Goal: Task Accomplishment & Management: Complete application form

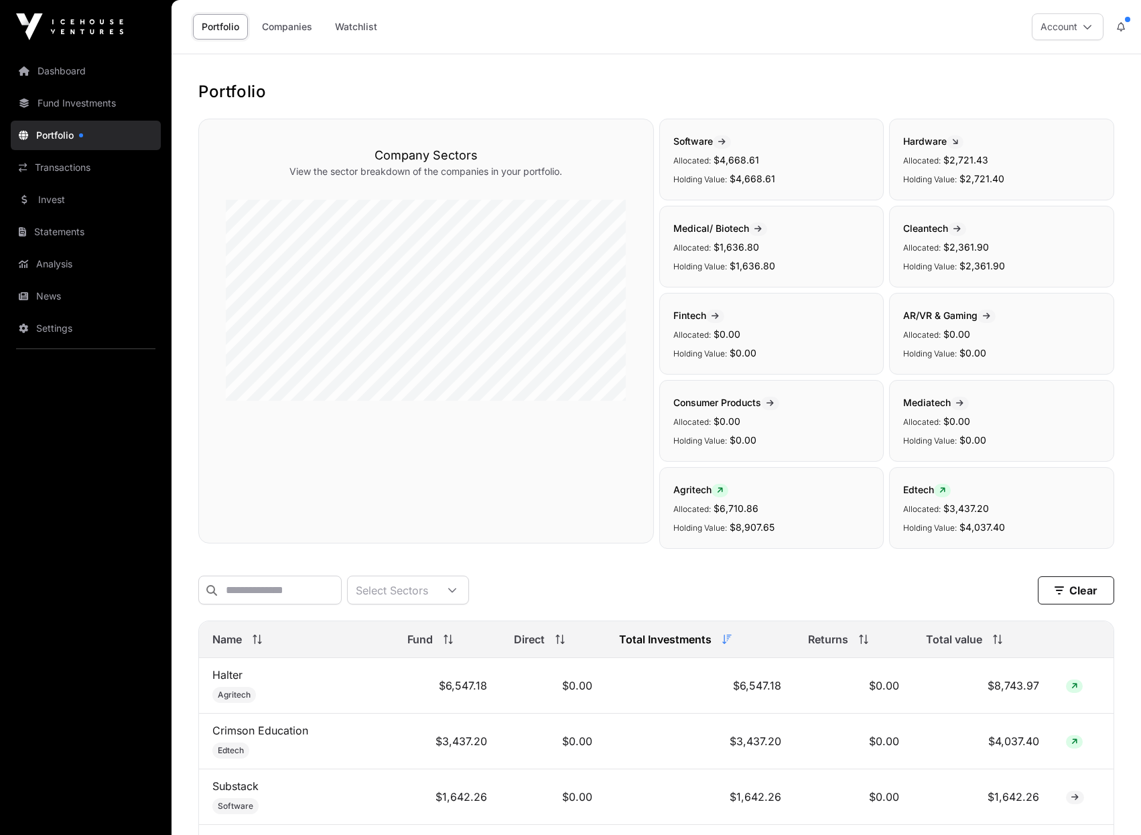
scroll to position [201, 0]
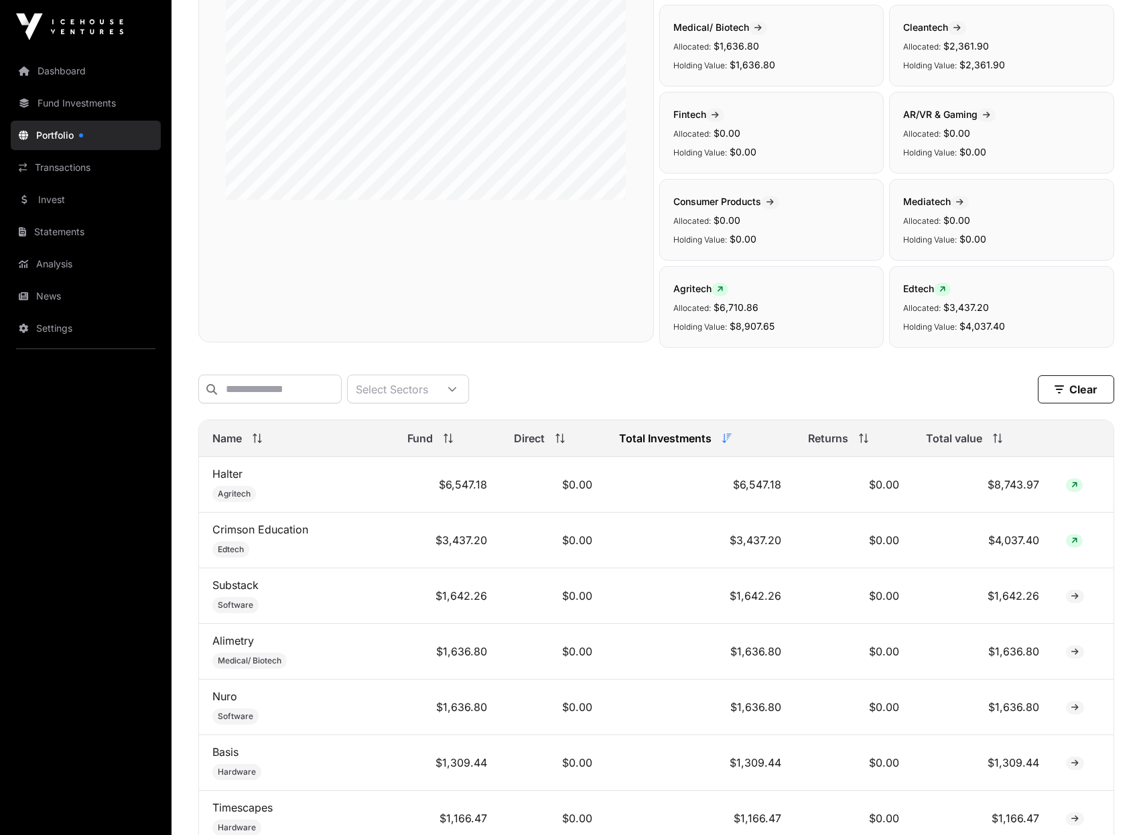
click at [70, 163] on link "Transactions" at bounding box center [86, 167] width 150 height 29
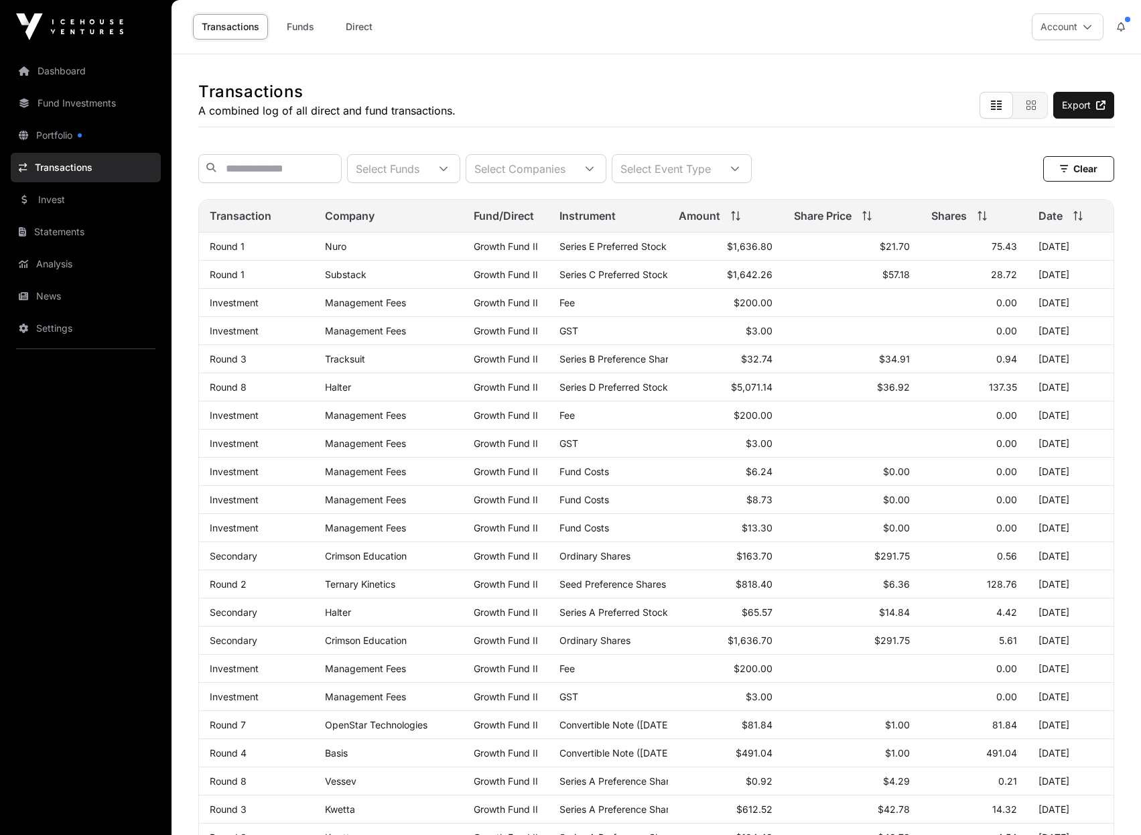
click at [100, 191] on link "Invest" at bounding box center [86, 199] width 150 height 29
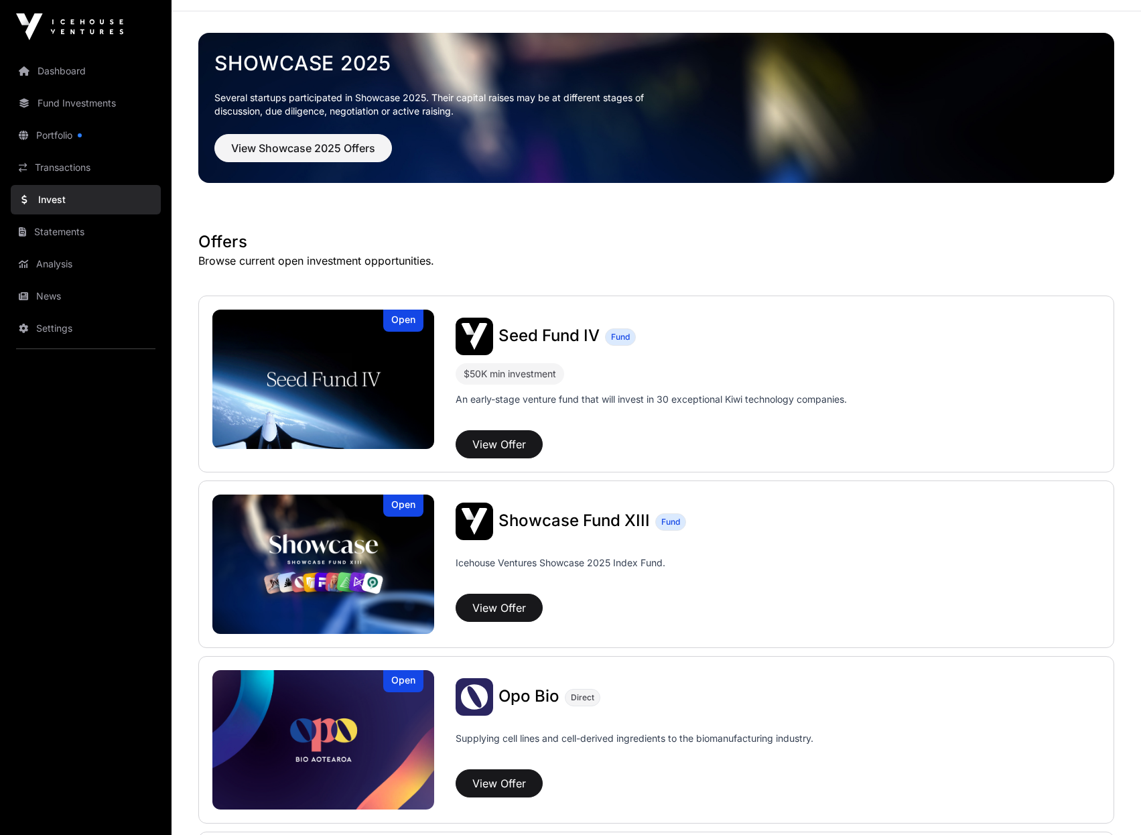
scroll to position [67, 0]
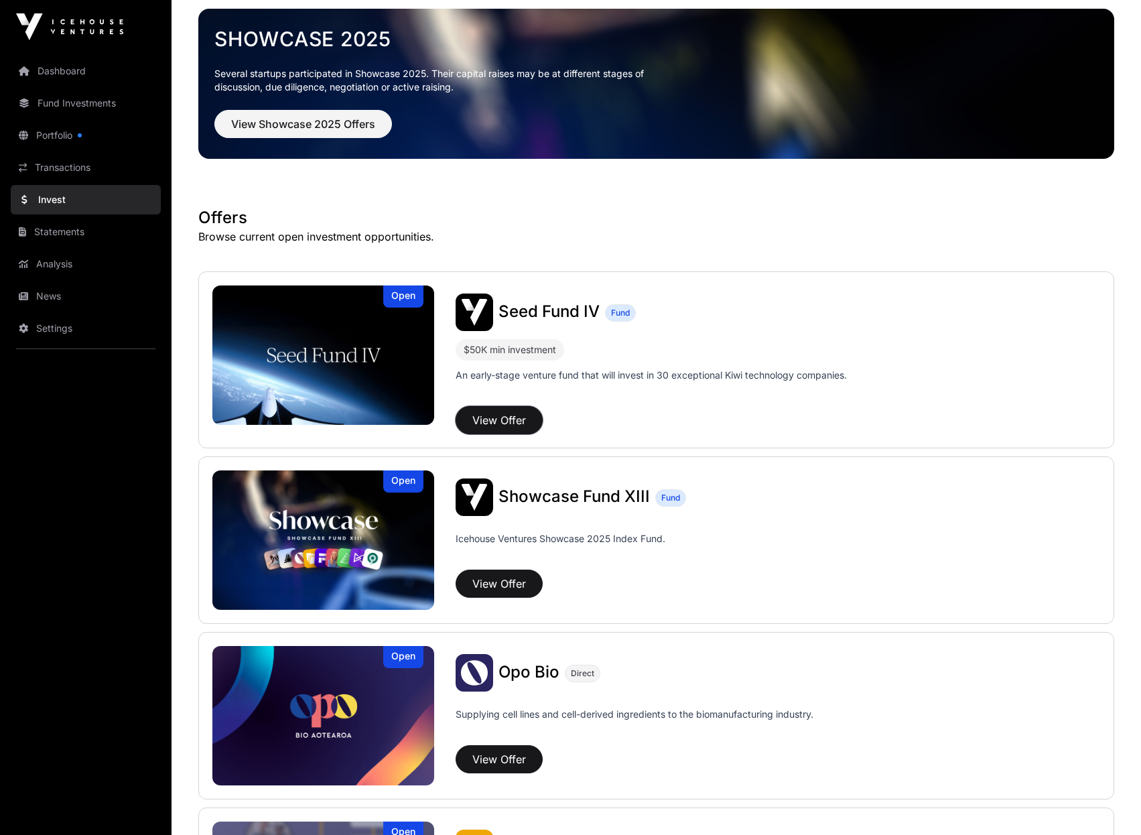
click at [519, 419] on button "View Offer" at bounding box center [498, 420] width 87 height 28
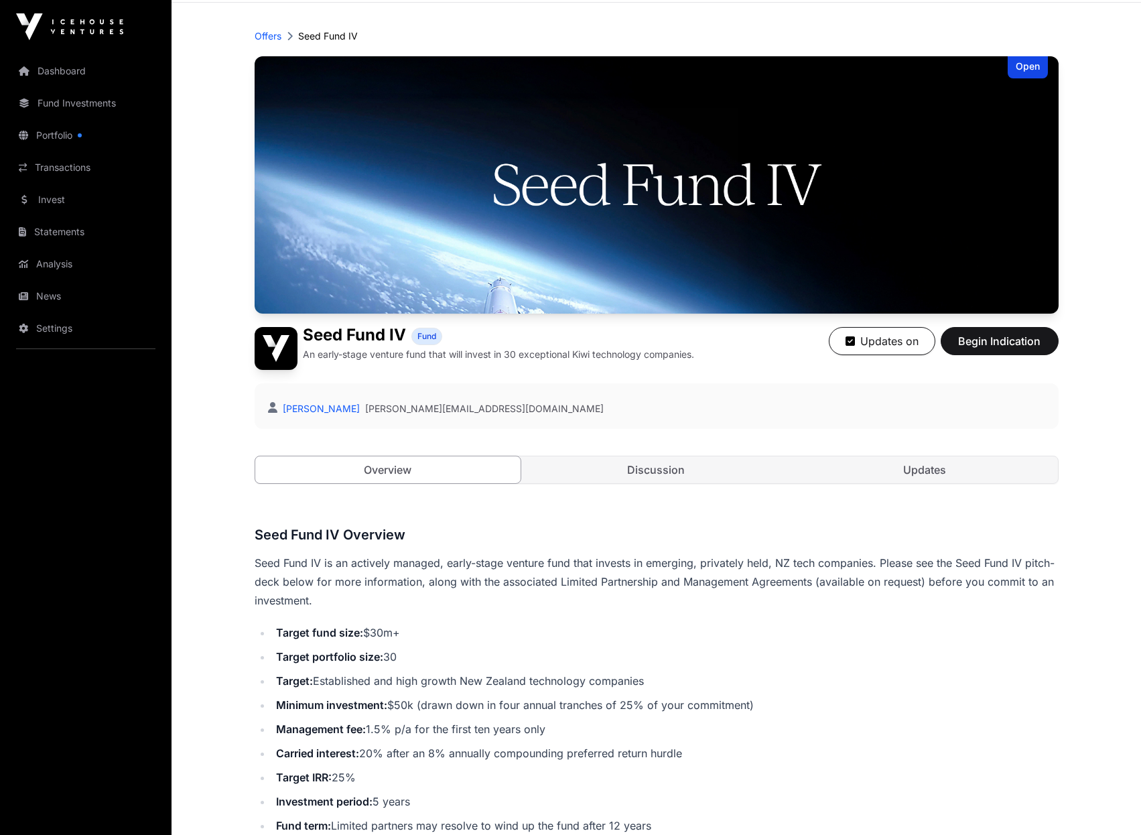
scroll to position [134, 0]
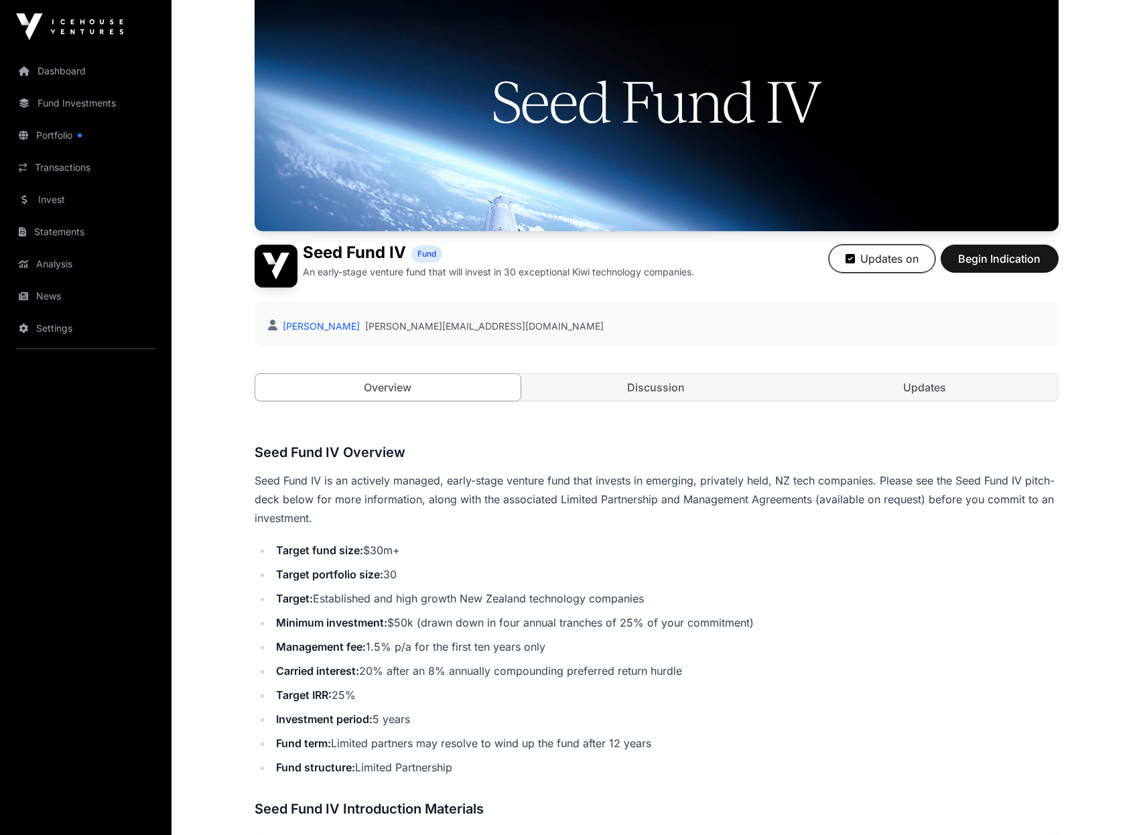
click at [873, 263] on button "Updates on" at bounding box center [882, 258] width 107 height 28
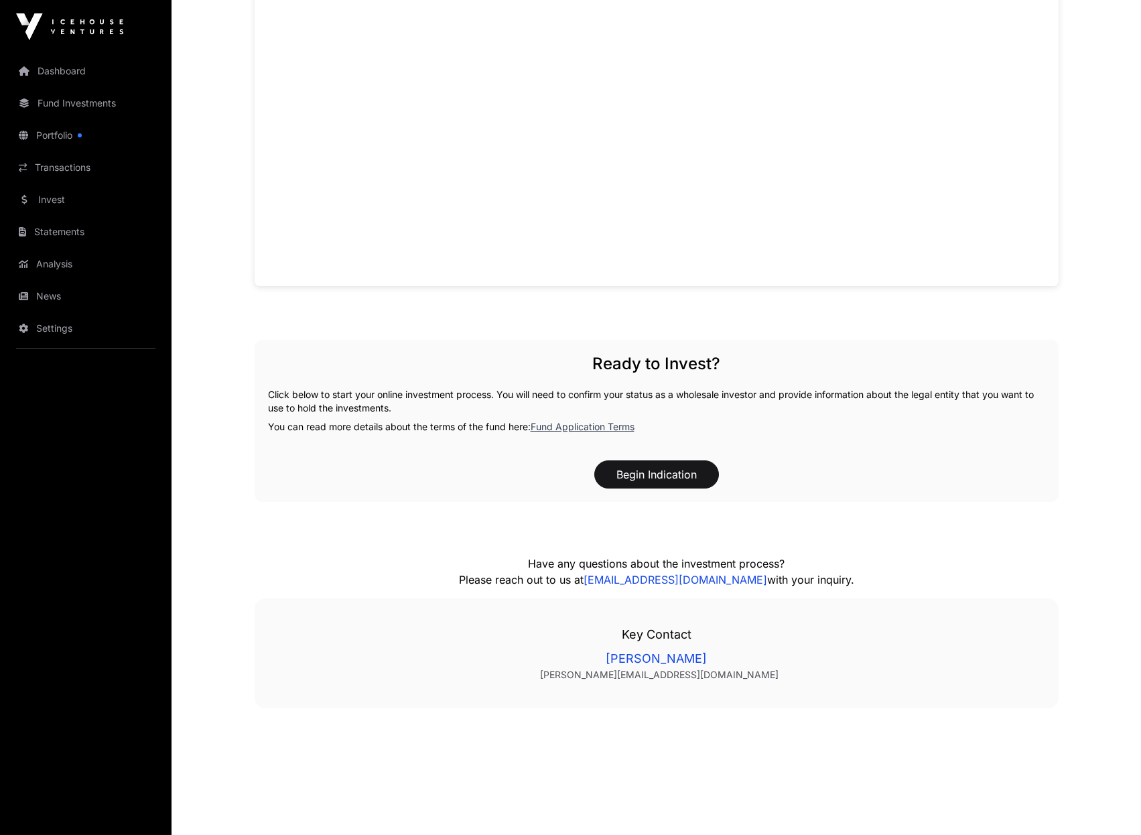
scroll to position [1149, 0]
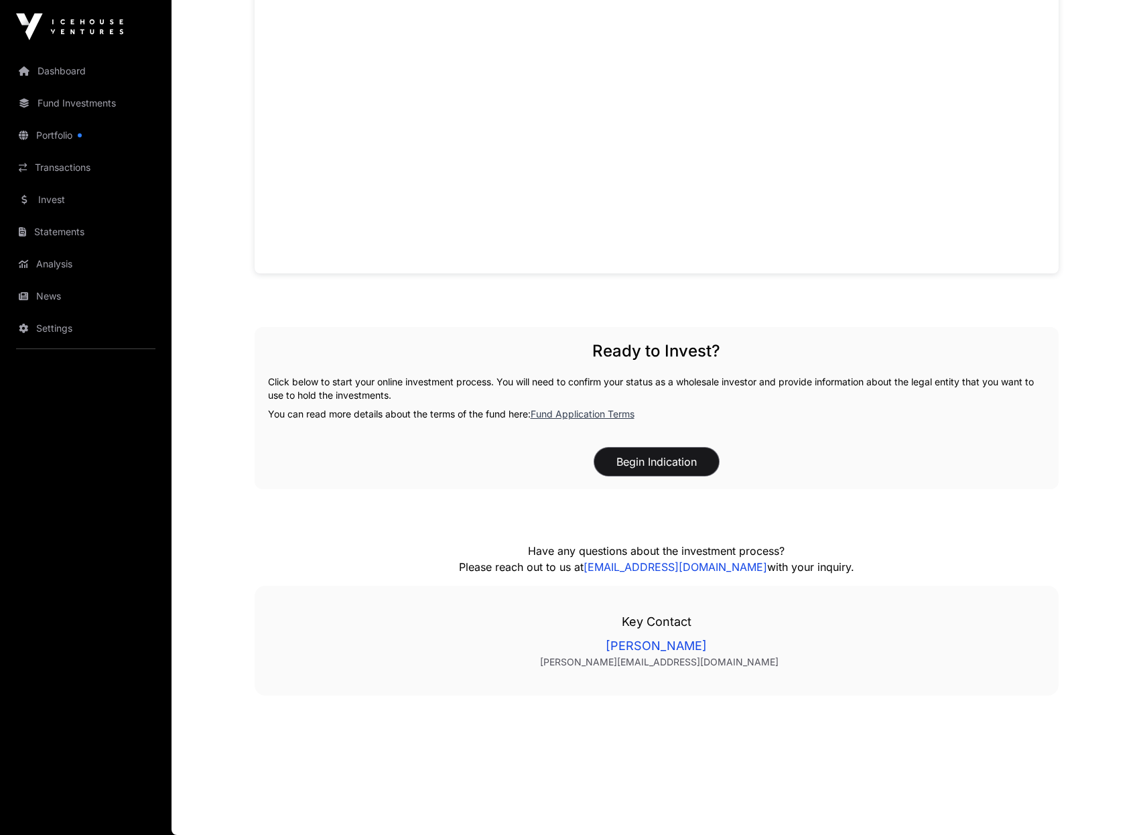
click at [658, 469] on button "Begin Indication" at bounding box center [656, 461] width 125 height 28
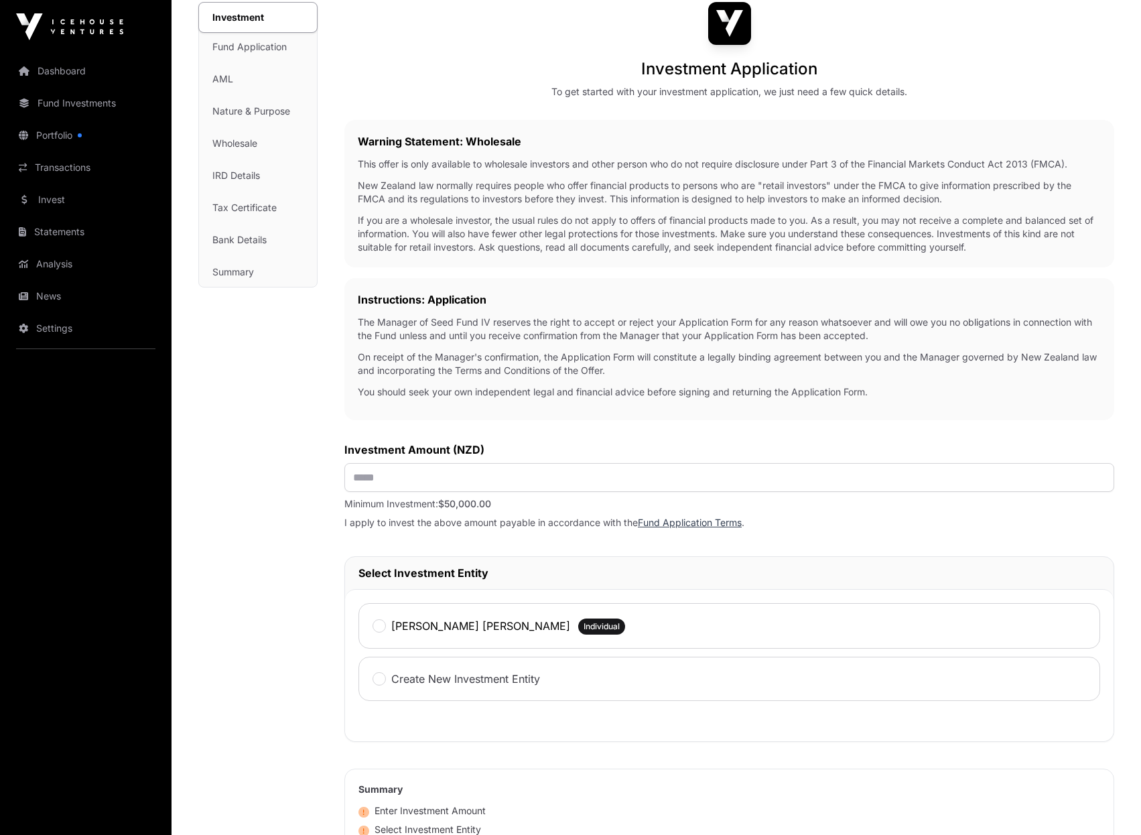
scroll to position [201, 0]
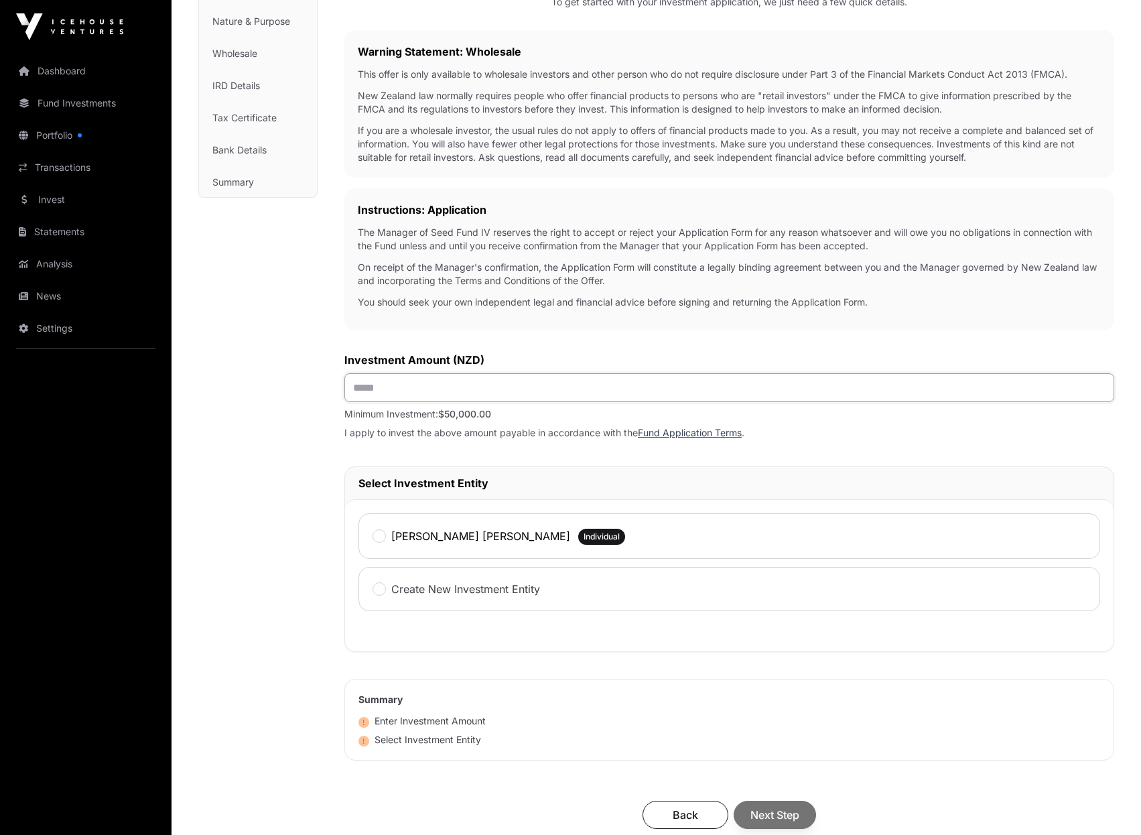
click at [434, 386] on input "text" at bounding box center [729, 387] width 770 height 29
drag, startPoint x: 486, startPoint y: 391, endPoint x: 189, endPoint y: 390, distance: 297.4
click at [189, 390] on div "Seed Fund IV Investment Application Fund Wholesale Investment Investment Fund A…" at bounding box center [655, 421] width 969 height 1109
type input "*******"
click at [632, 344] on div "Investment Application To get started with your investment application, we just…" at bounding box center [729, 409] width 770 height 994
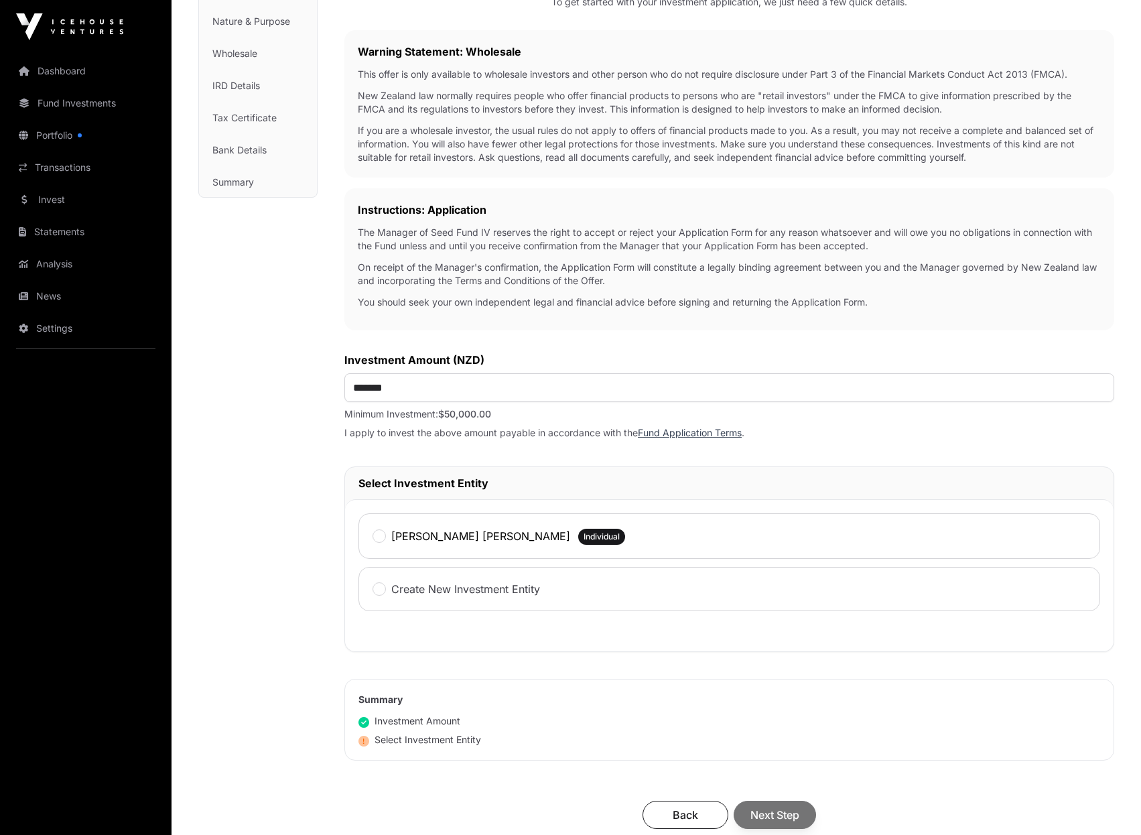
click at [460, 541] on label "[PERSON_NAME] [PERSON_NAME]" at bounding box center [480, 536] width 179 height 16
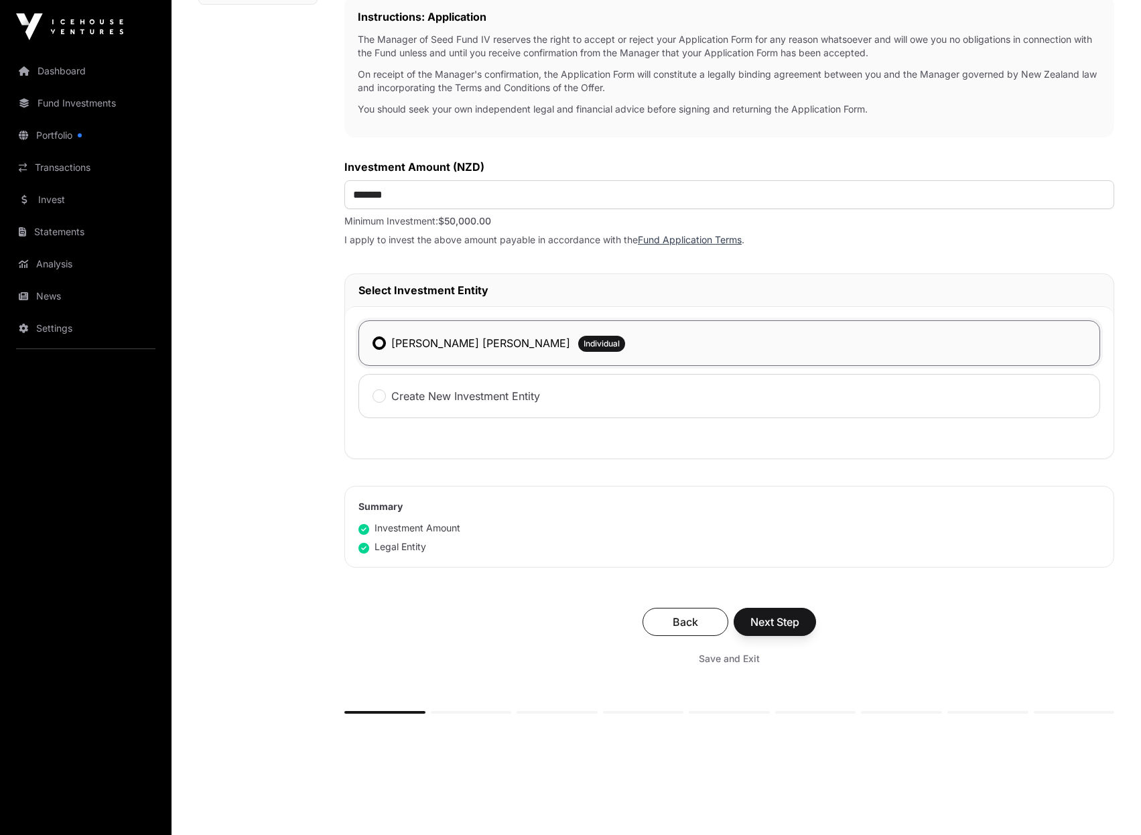
scroll to position [402, 0]
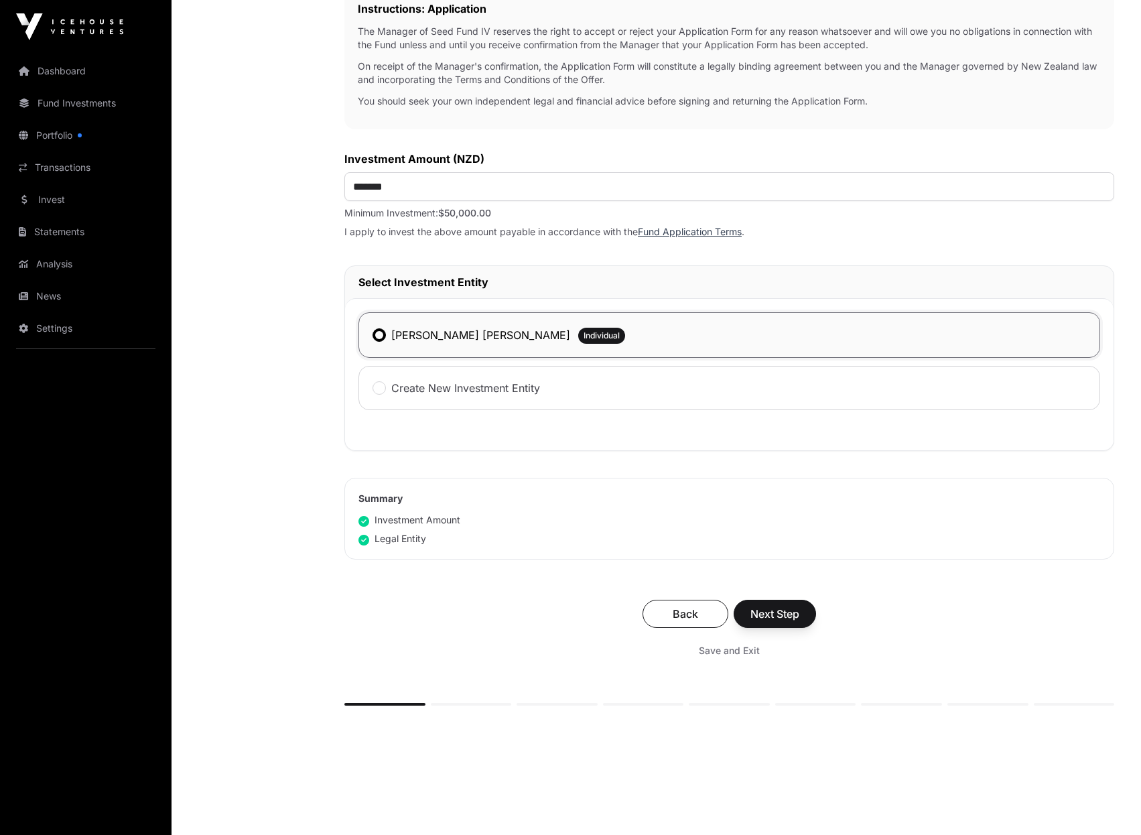
click at [598, 582] on div "Investment Application To get started with your investment application, we just…" at bounding box center [729, 208] width 770 height 994
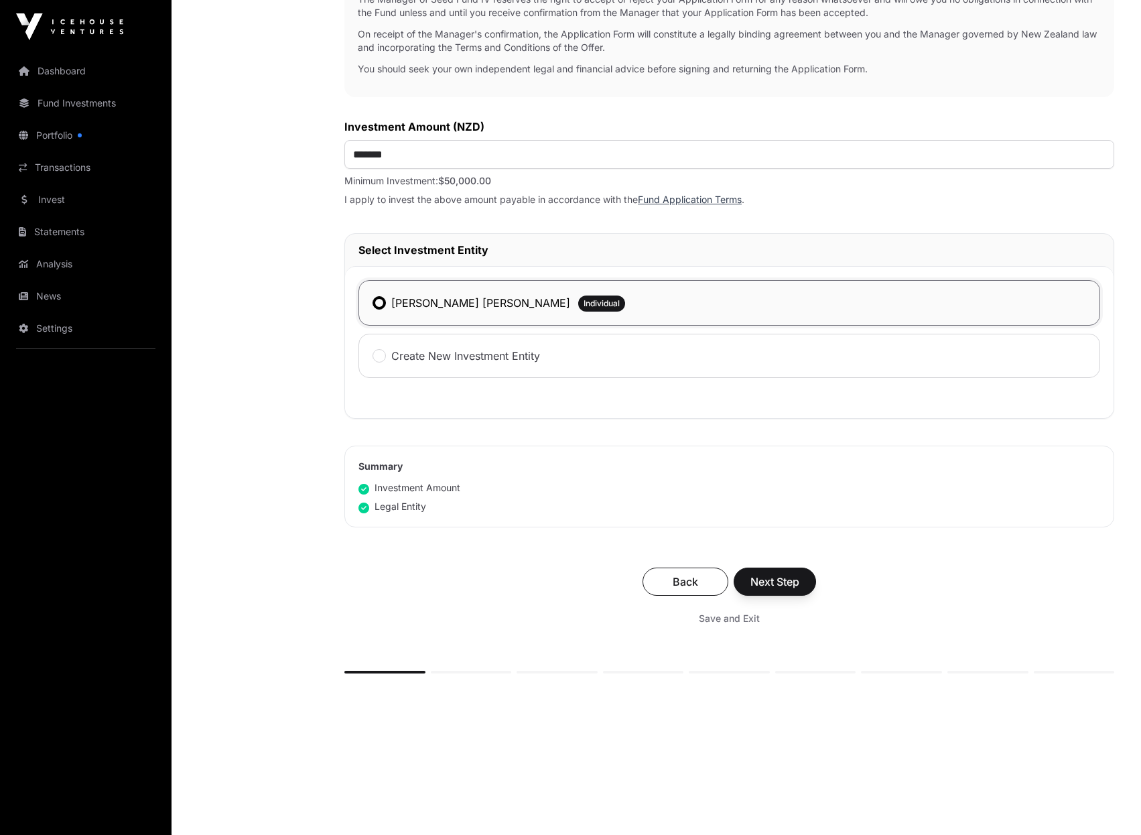
scroll to position [441, 0]
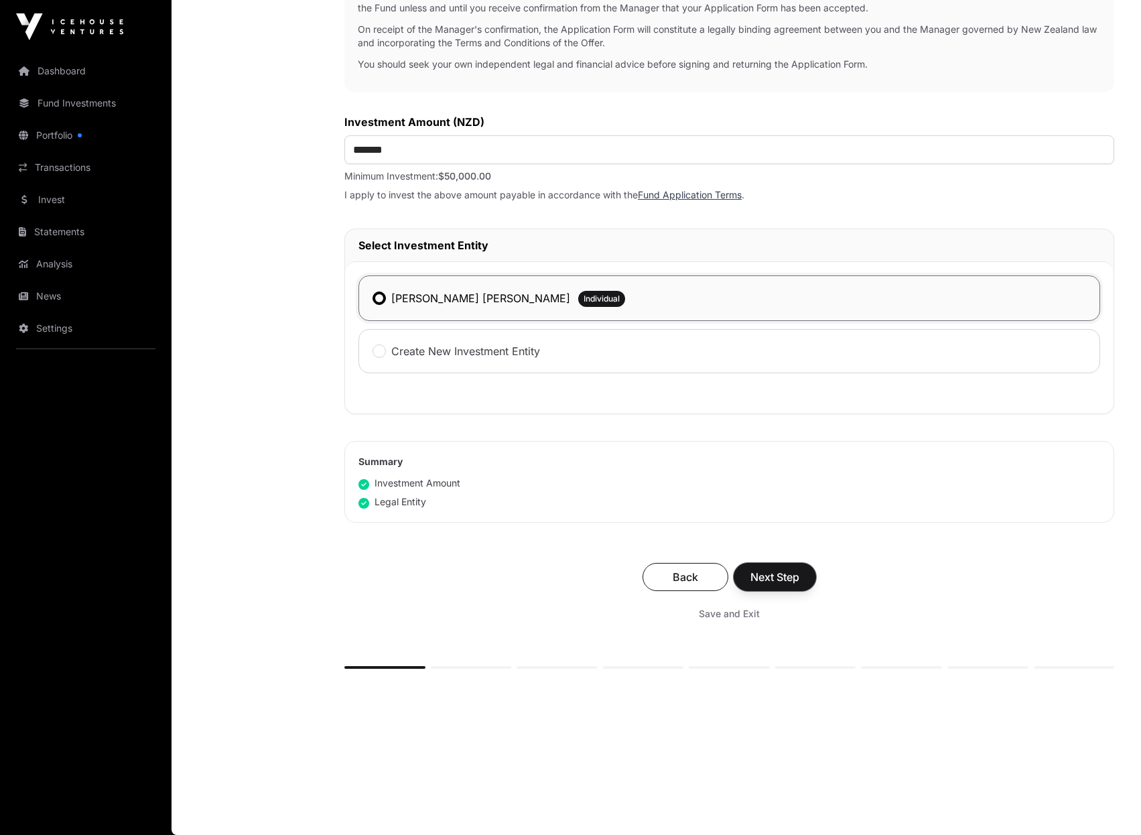
click at [780, 579] on span "Next Step" at bounding box center [774, 577] width 49 height 16
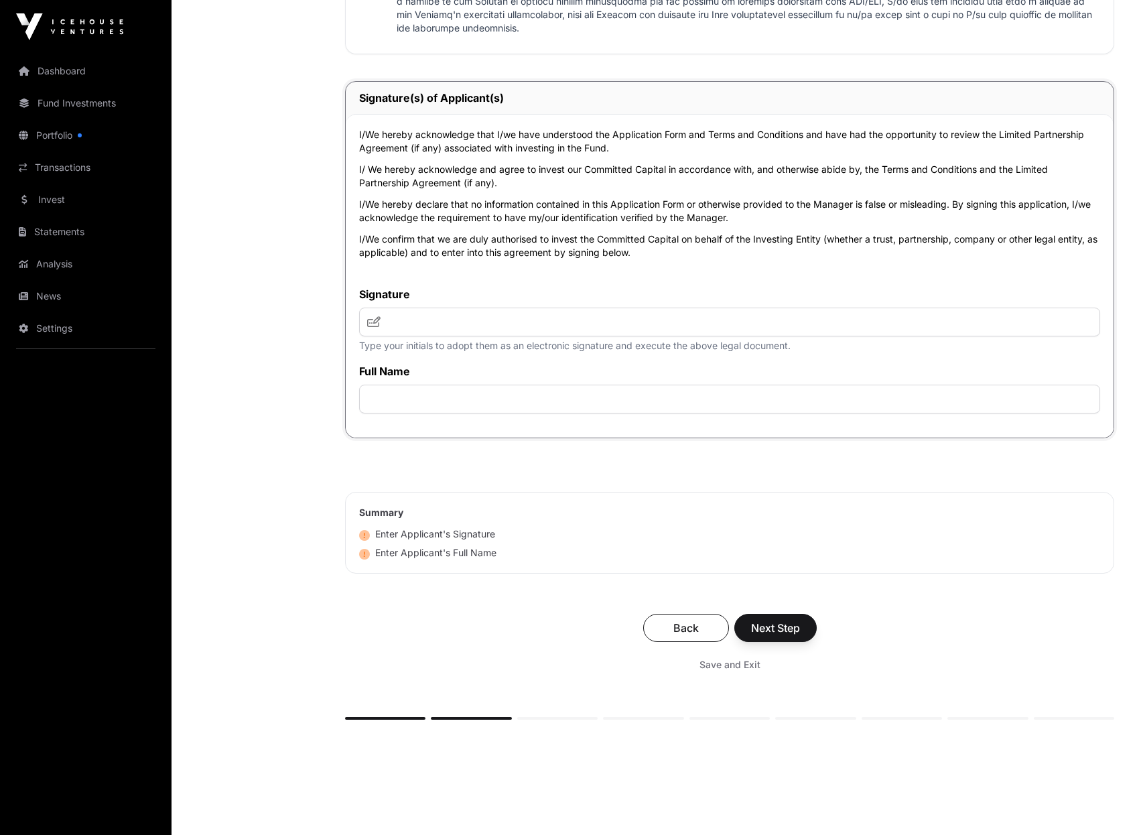
scroll to position [2831, 0]
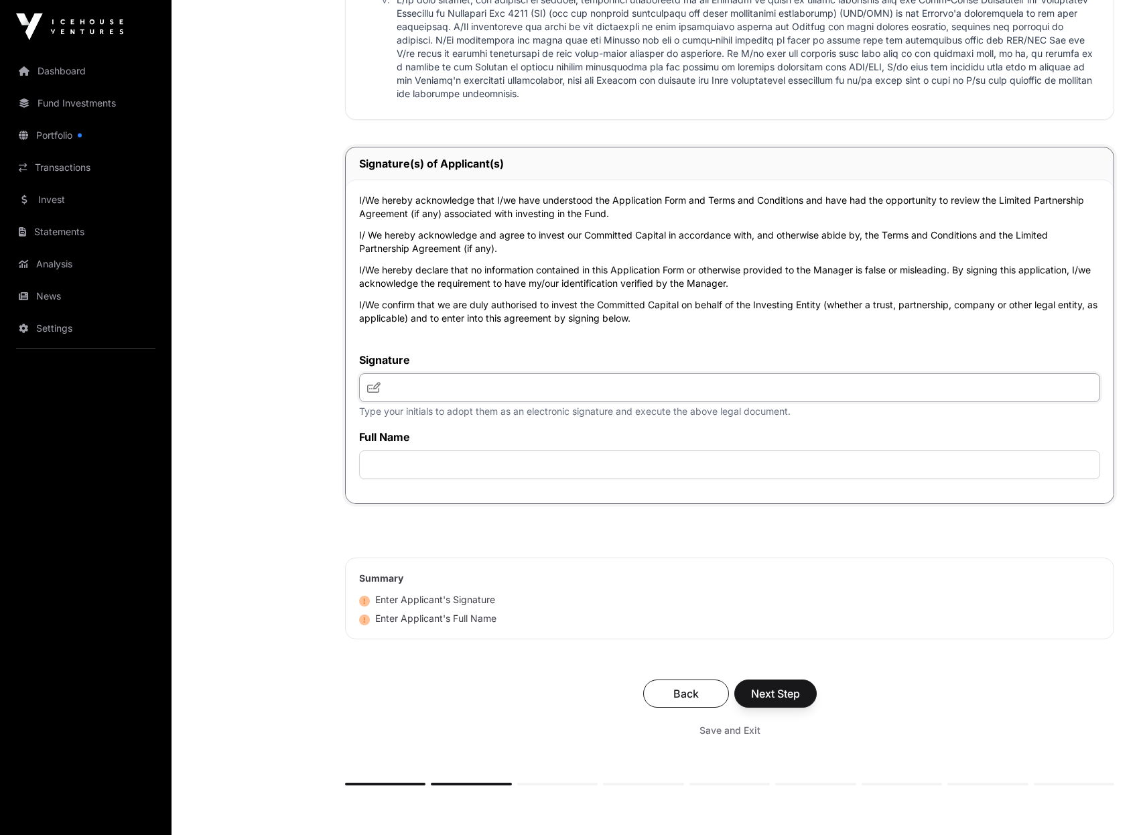
click at [512, 392] on input "text" at bounding box center [729, 387] width 741 height 29
type input "***"
type input "**********"
click at [770, 701] on span "Next Step" at bounding box center [775, 693] width 49 height 16
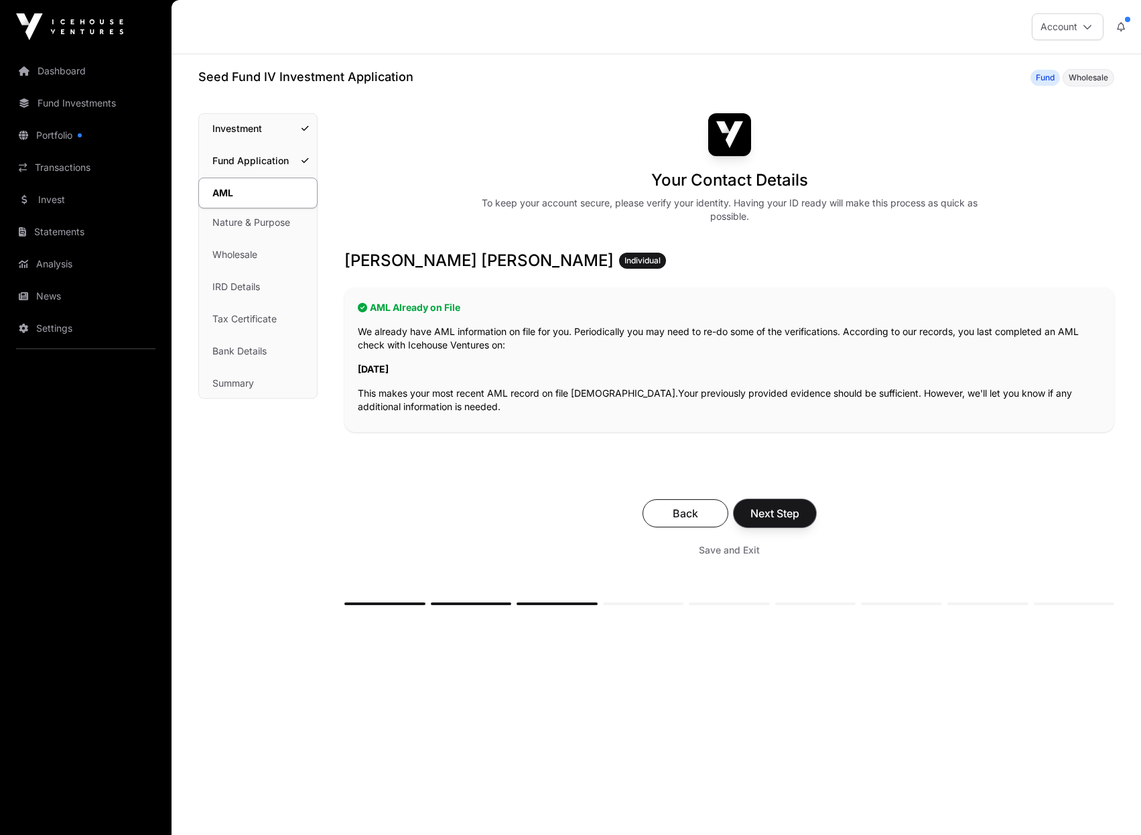
click at [796, 510] on span "Next Step" at bounding box center [774, 513] width 49 height 16
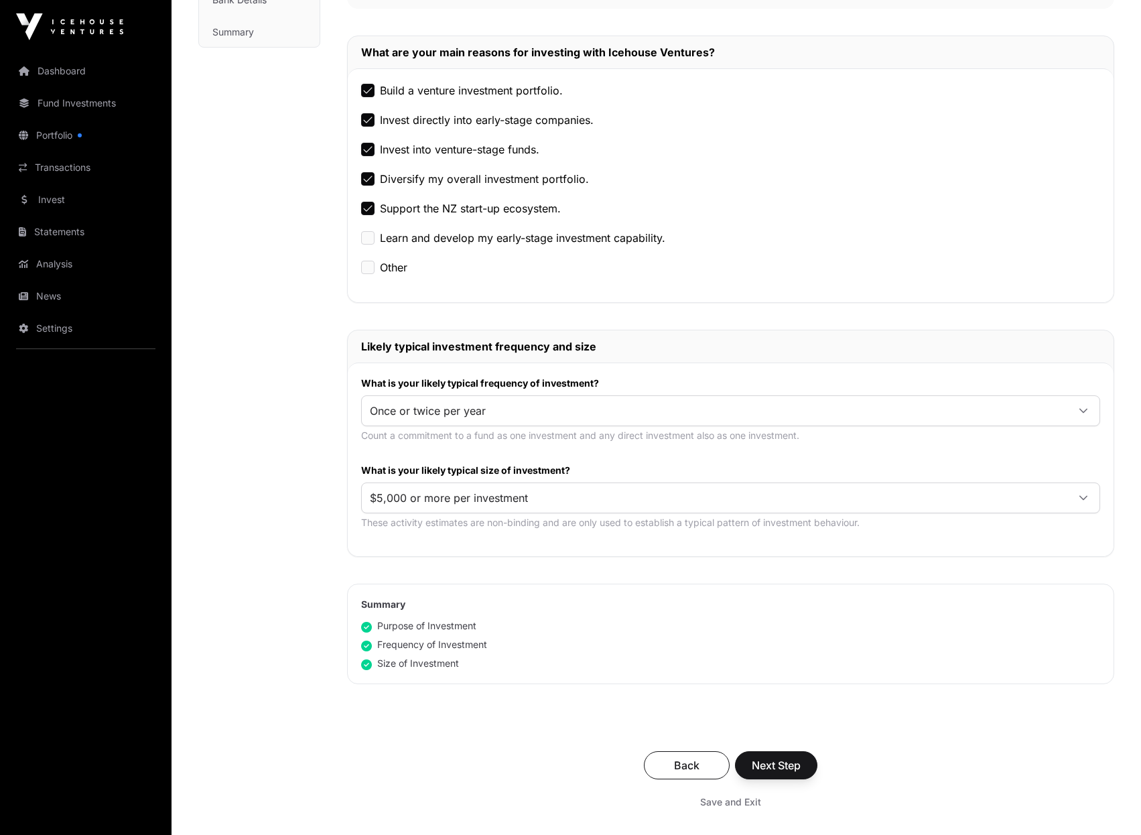
scroll to position [536, 0]
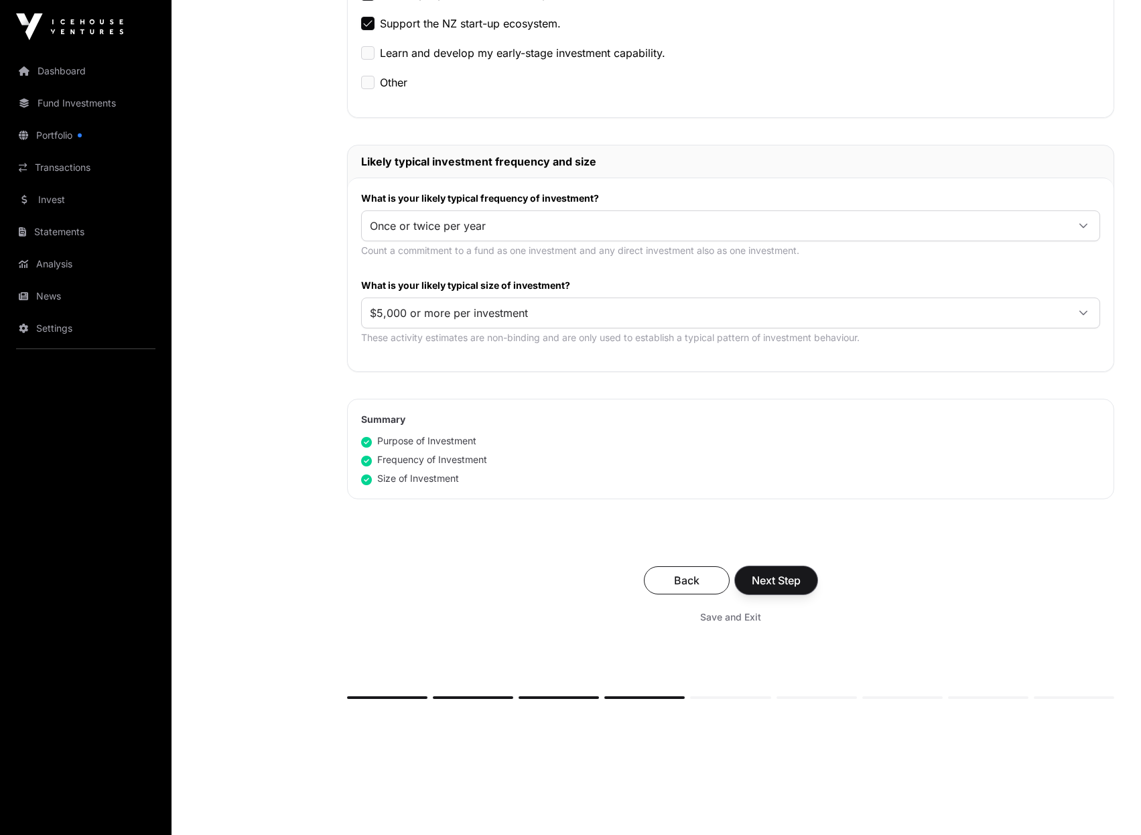
click at [768, 588] on button "Next Step" at bounding box center [776, 580] width 82 height 28
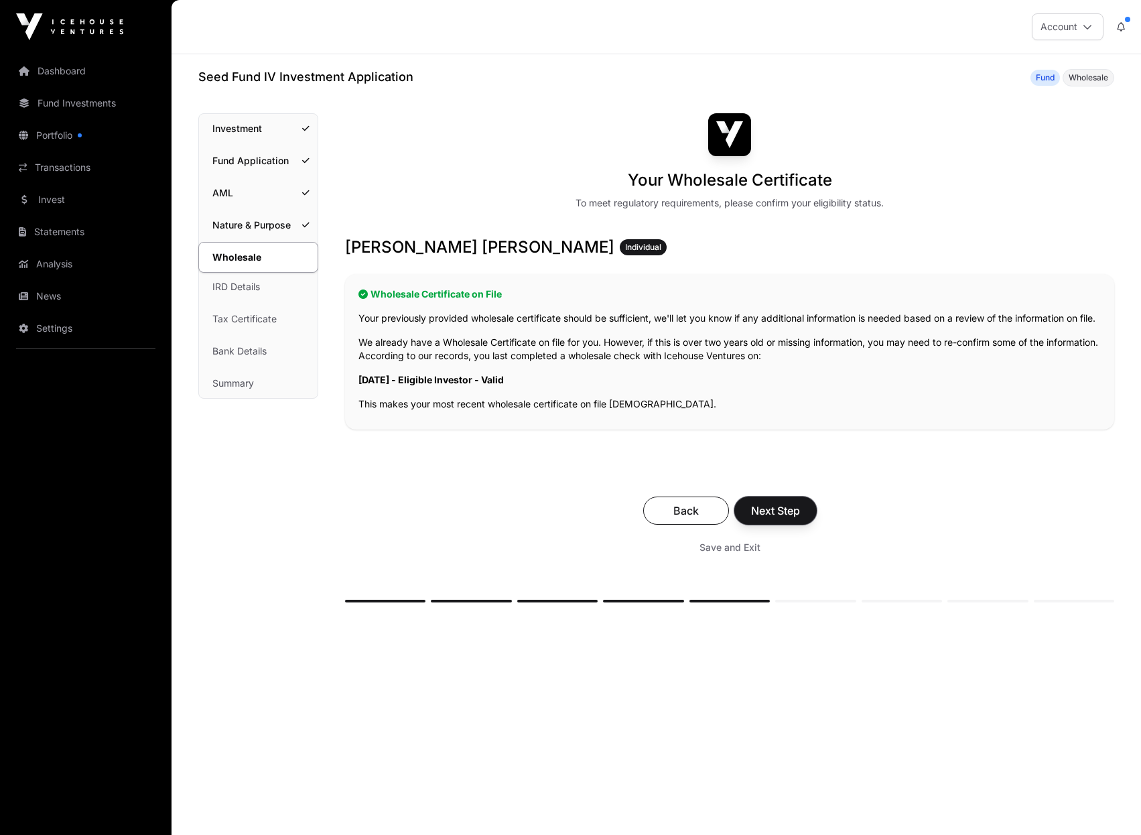
click at [786, 518] on span "Next Step" at bounding box center [775, 510] width 49 height 16
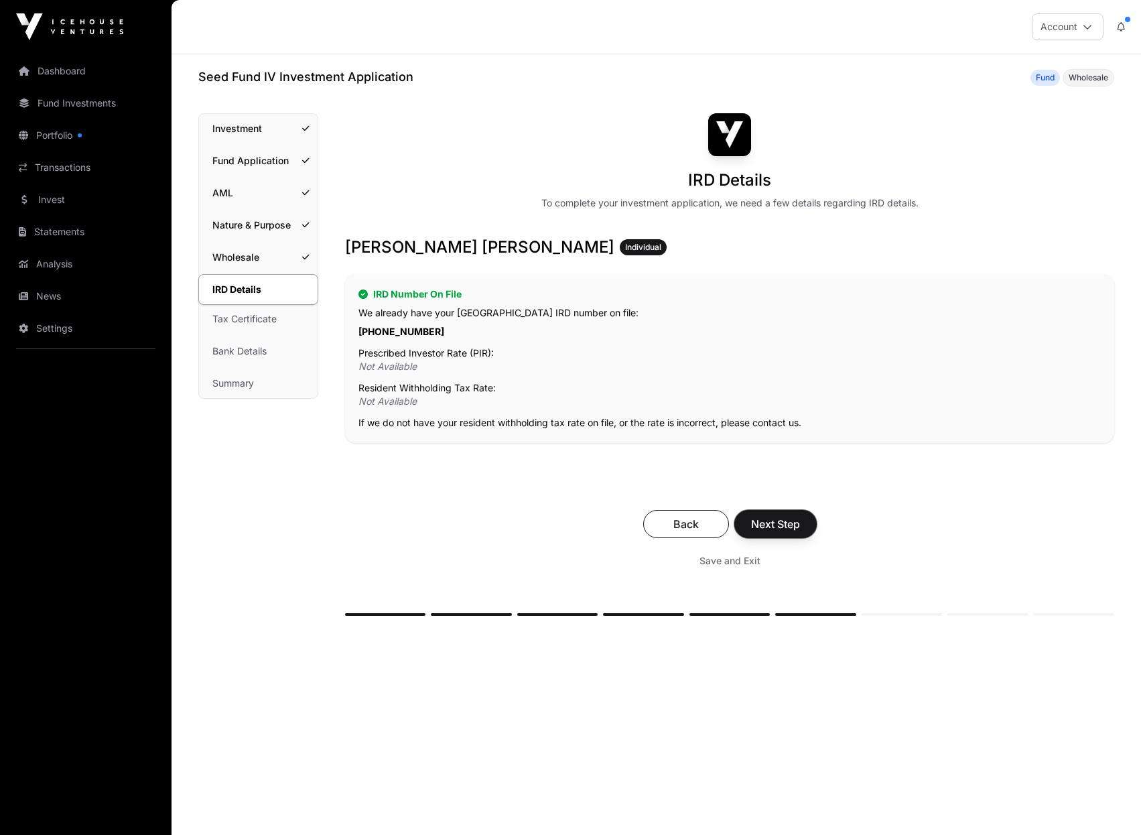
click at [789, 516] on span "Next Step" at bounding box center [775, 524] width 49 height 16
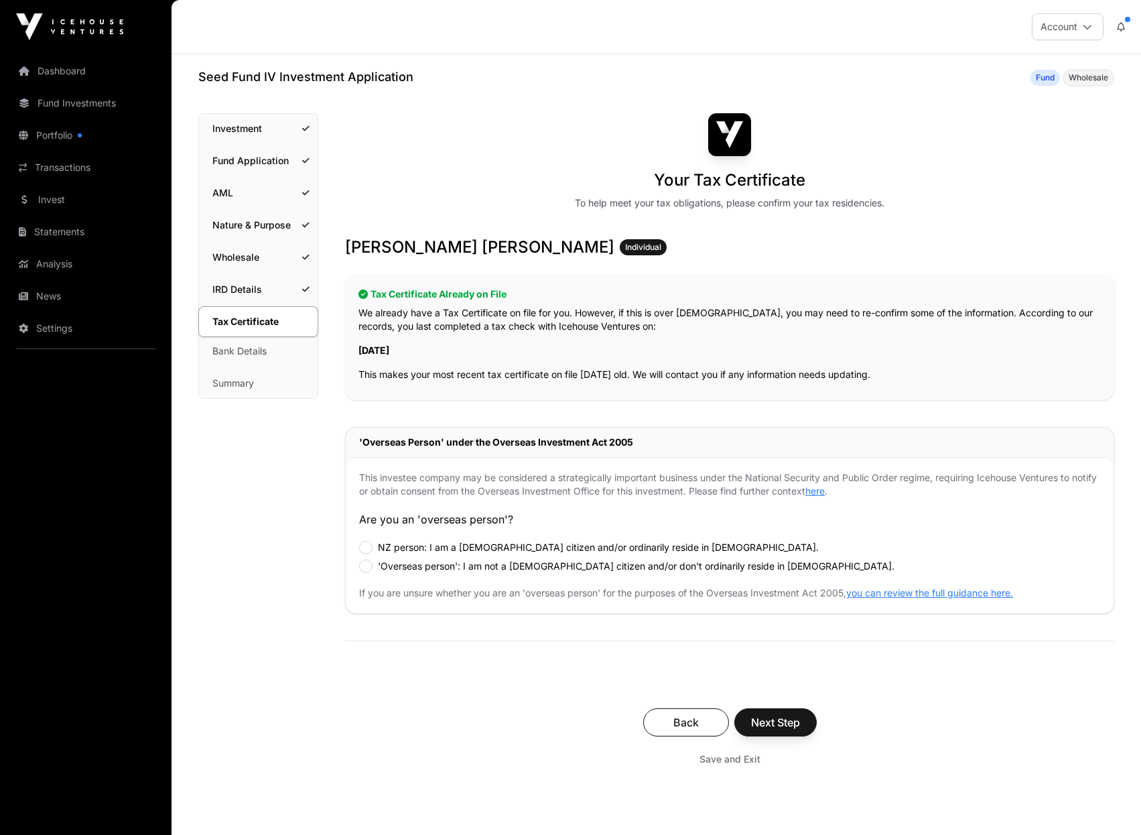
click at [676, 551] on label "NZ person: I am a [DEMOGRAPHIC_DATA] citizen and/or ordinarily reside in [DEMOG…" at bounding box center [598, 547] width 441 height 13
click at [773, 723] on span "Next Step" at bounding box center [775, 722] width 49 height 16
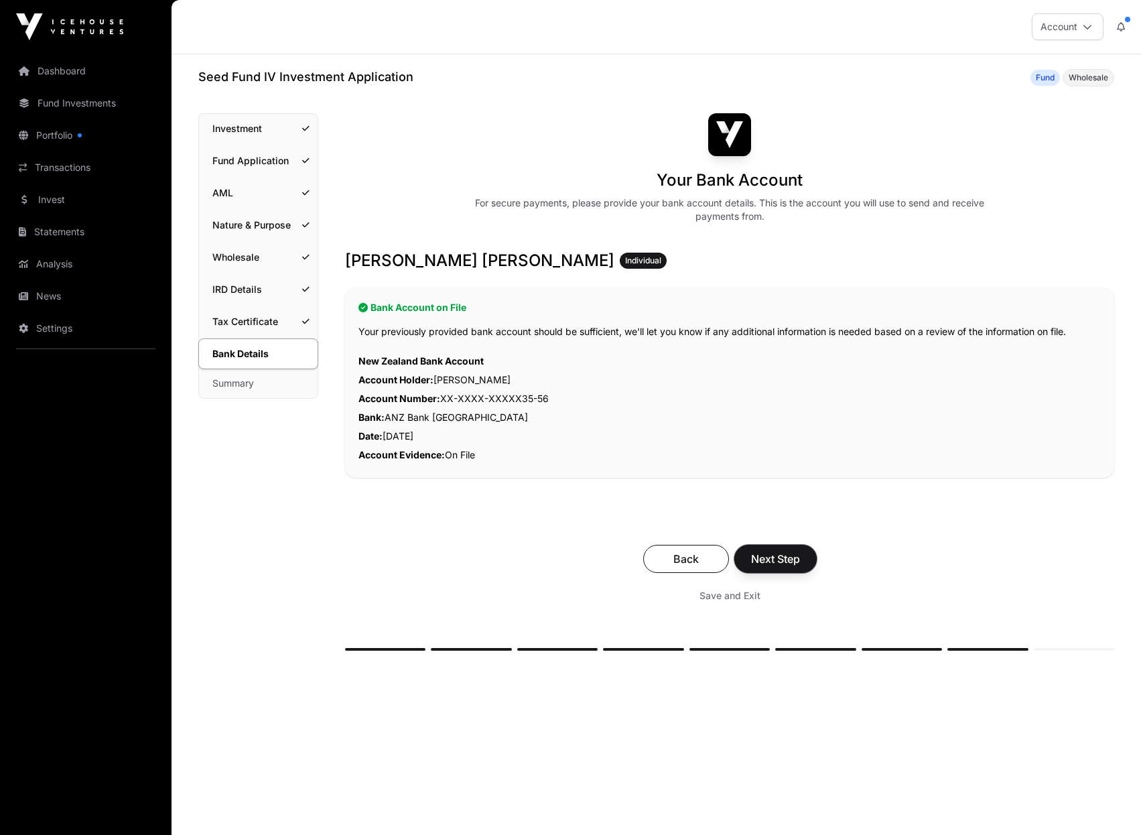
click at [798, 560] on span "Next Step" at bounding box center [775, 559] width 49 height 16
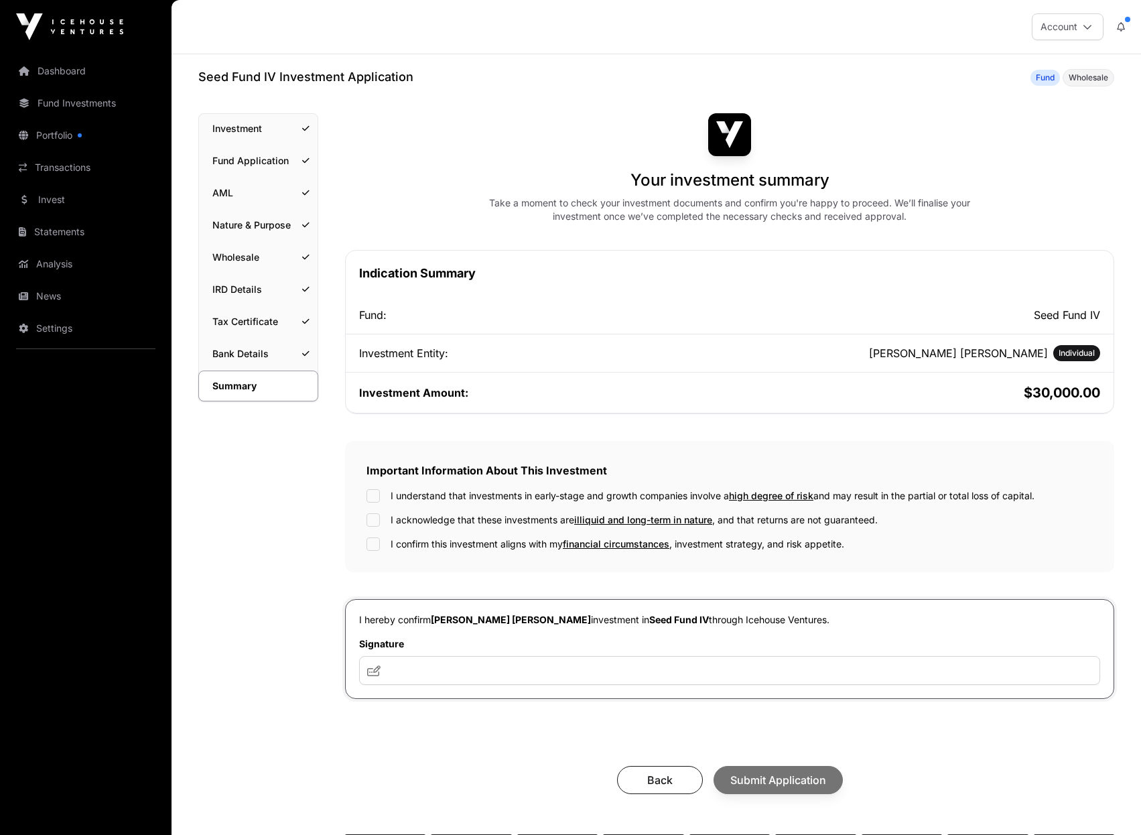
click at [441, 497] on label "I understand that investments in early-stage and growth companies involve a hig…" at bounding box center [713, 495] width 644 height 13
click at [435, 521] on label "I acknowledge that these investments are illiquid and long-term in nature , and…" at bounding box center [634, 519] width 487 height 13
click at [440, 541] on label "I confirm this investment aligns with my financial circumstances , investment s…" at bounding box center [617, 543] width 453 height 13
click at [614, 670] on input "text" at bounding box center [729, 670] width 741 height 29
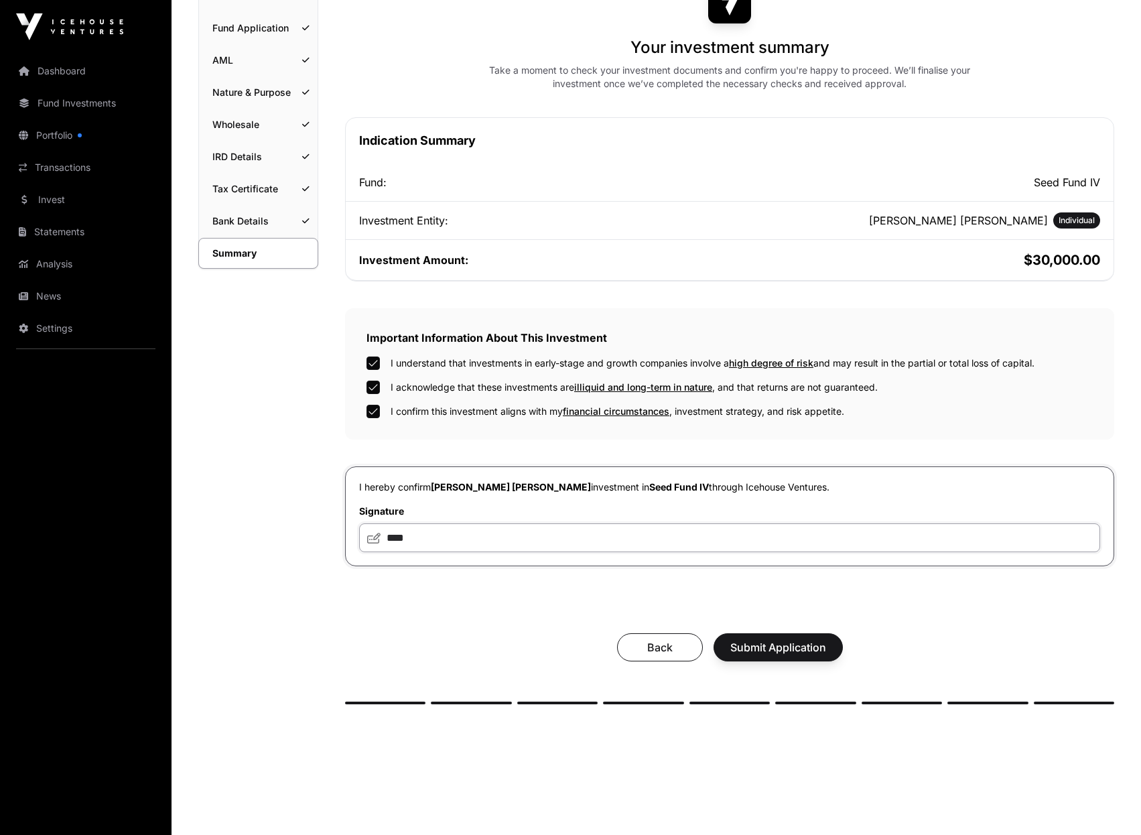
scroll to position [134, 0]
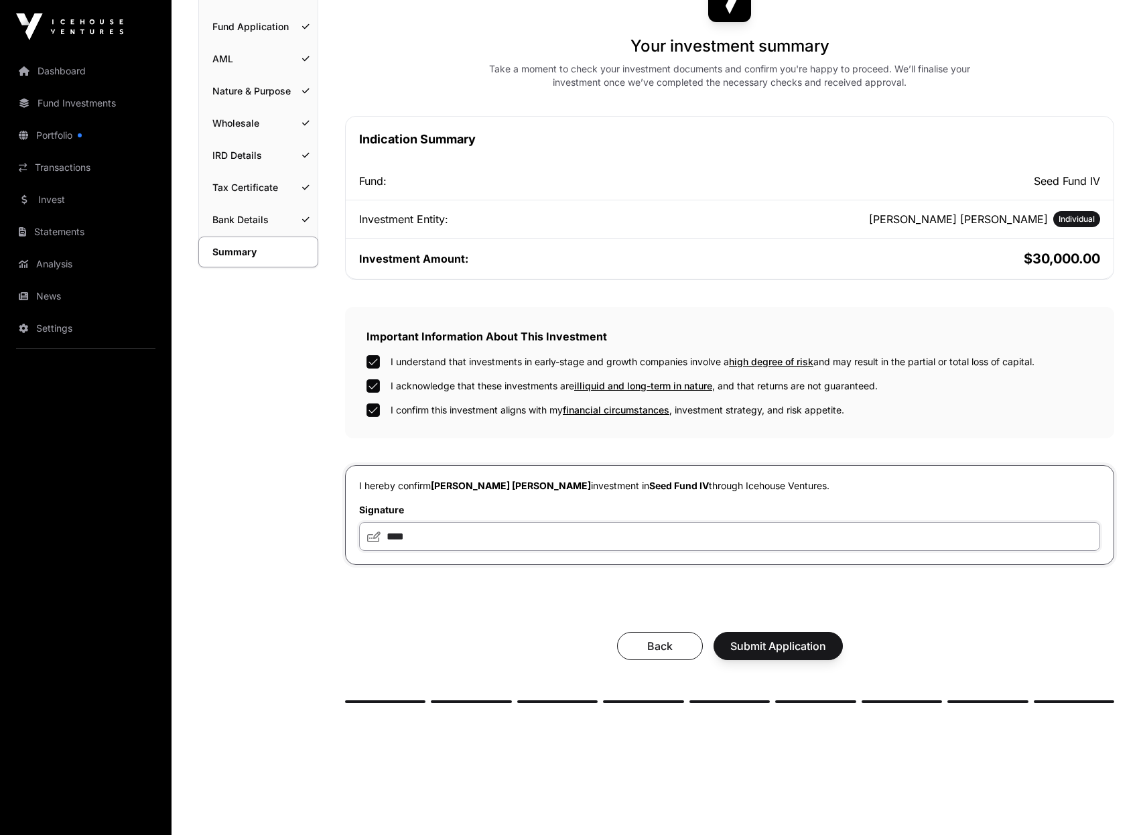
type input "***"
click at [785, 652] on span "Submit Application" at bounding box center [778, 646] width 96 height 16
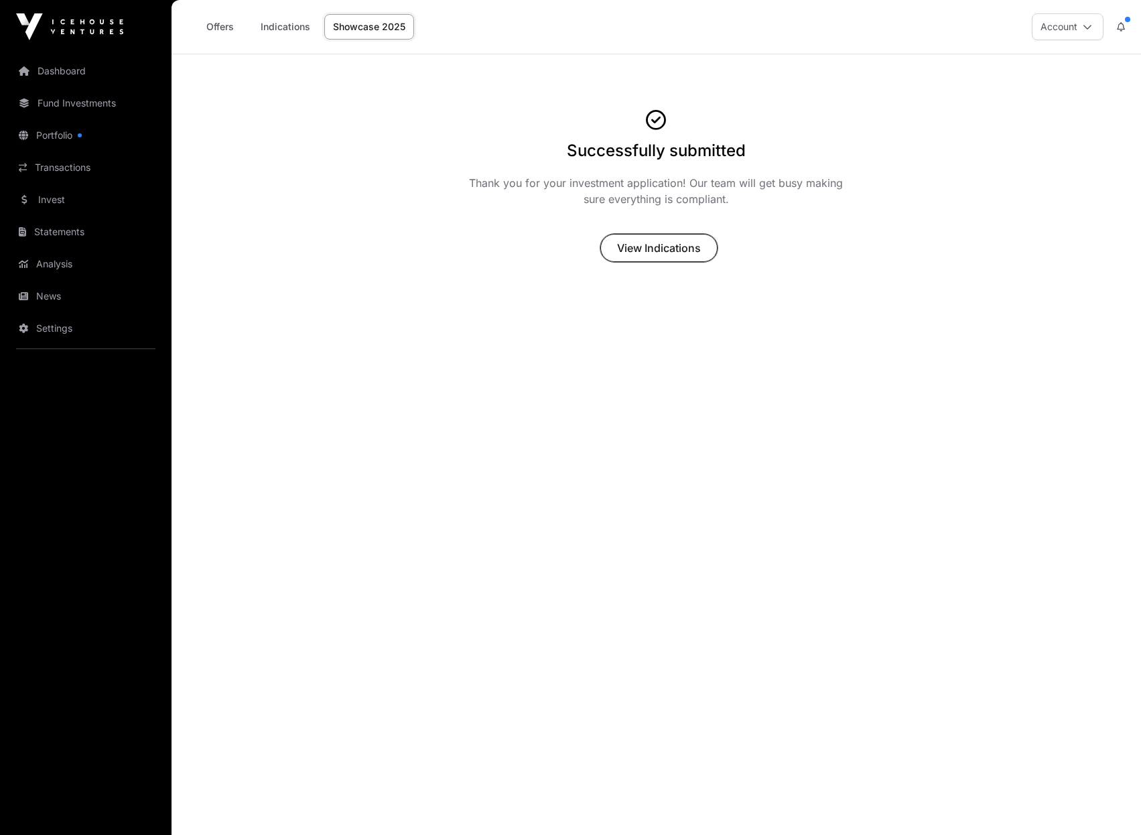
click at [672, 252] on span "View Indications" at bounding box center [659, 248] width 84 height 16
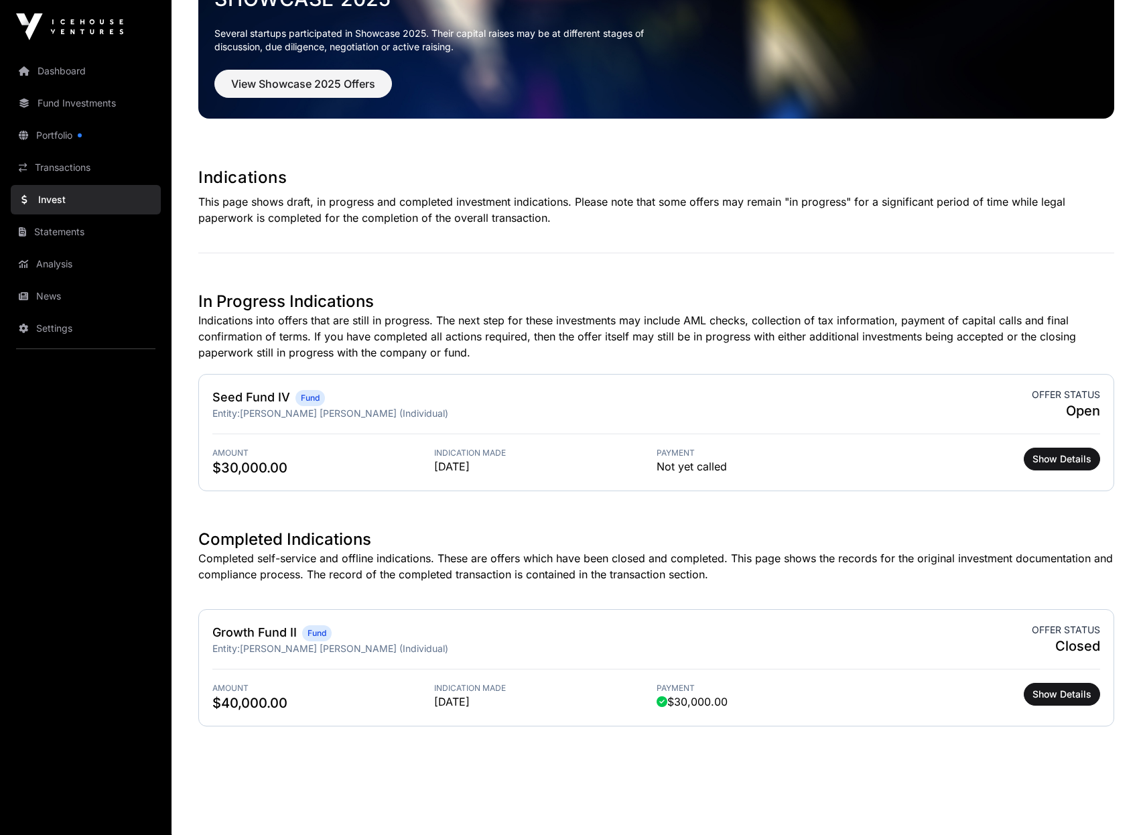
scroll to position [111, 0]
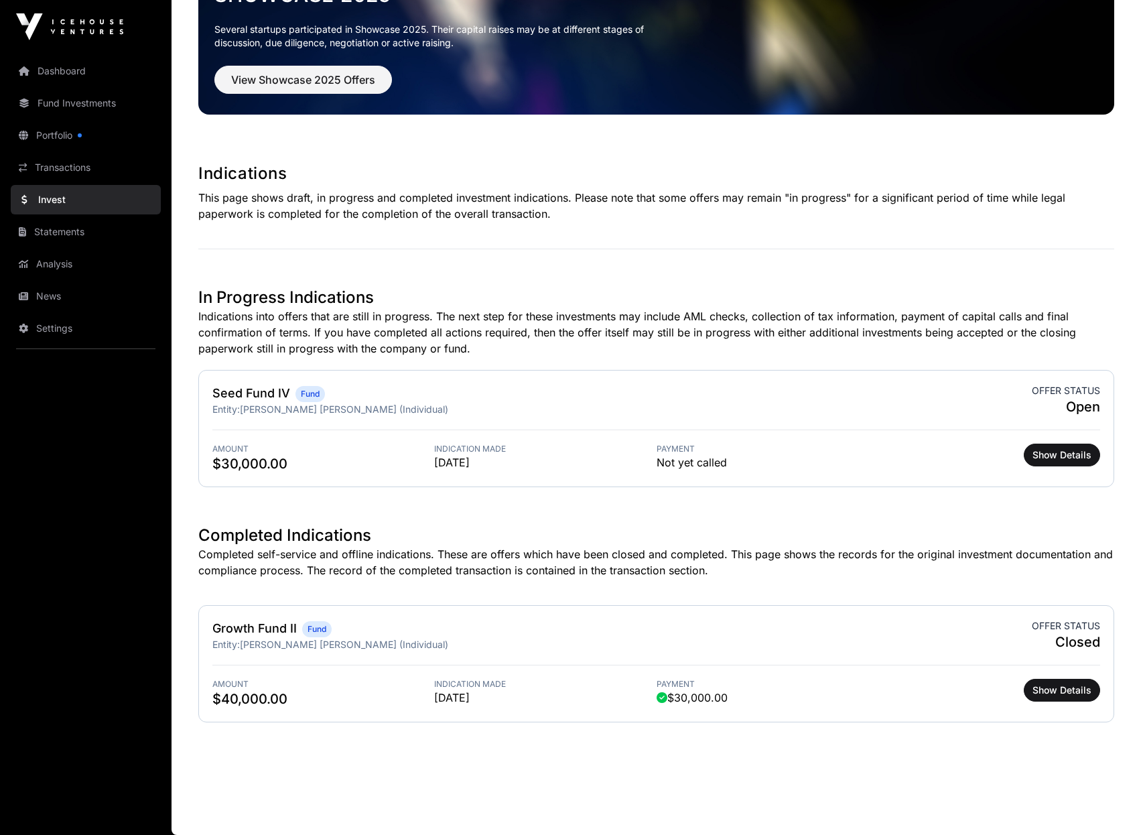
click at [772, 545] on h1 "Completed Indications" at bounding box center [656, 534] width 916 height 21
click at [770, 553] on p "Completed self-service and offline indications. These are offers which have bee…" at bounding box center [656, 562] width 916 height 32
